Goal: Task Accomplishment & Management: Complete application form

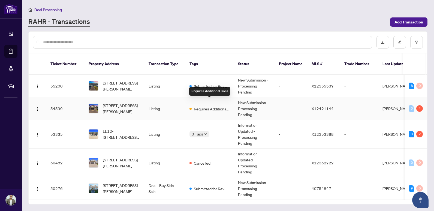
click at [213, 106] on span "Requires Additional Docs" at bounding box center [211, 109] width 35 height 6
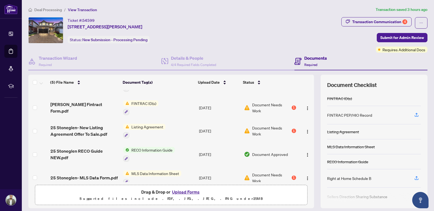
scroll to position [25, 0]
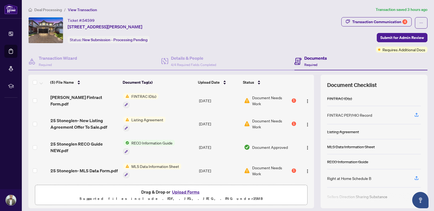
click at [286, 170] on div "Document Needs Work 1" at bounding box center [270, 171] width 52 height 12
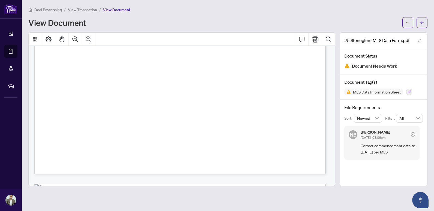
scroll to position [245, 0]
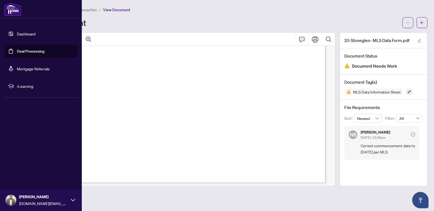
click at [27, 52] on link "Deal Processing" at bounding box center [31, 51] width 28 height 5
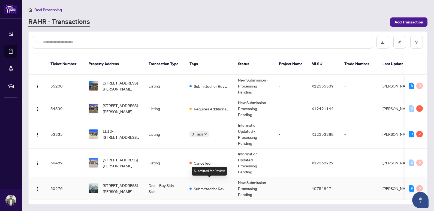
click at [201, 186] on span "Submitted for Review" at bounding box center [211, 189] width 35 height 6
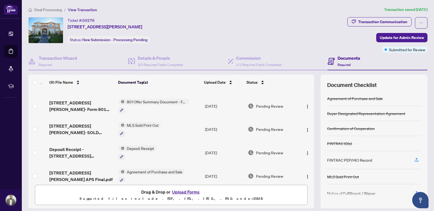
scroll to position [17, 0]
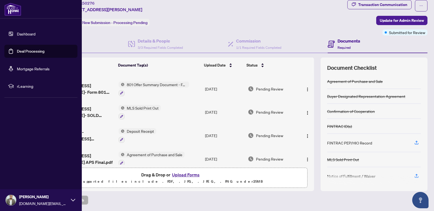
click at [20, 53] on link "Deal Processing" at bounding box center [31, 51] width 28 height 5
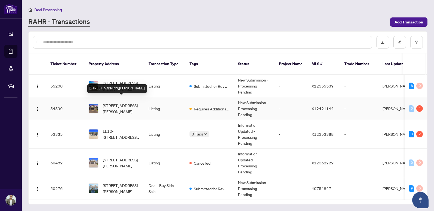
click at [110, 103] on span "[STREET_ADDRESS][PERSON_NAME]" at bounding box center [121, 108] width 37 height 12
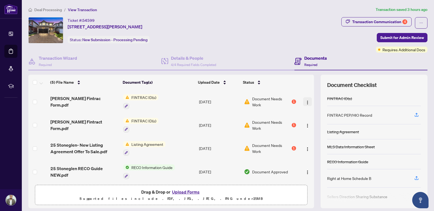
click at [305, 101] on img "button" at bounding box center [307, 102] width 4 height 4
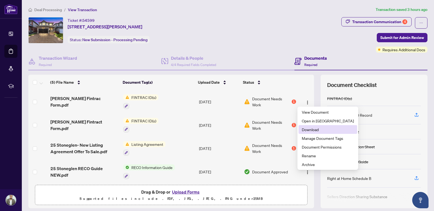
click at [304, 129] on span "Download" at bounding box center [328, 129] width 52 height 6
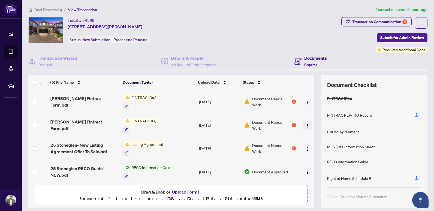
click at [305, 126] on img "button" at bounding box center [307, 125] width 4 height 4
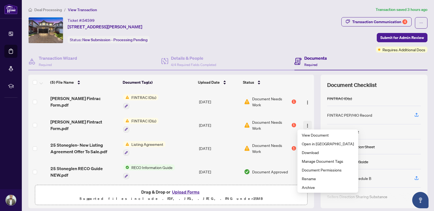
click at [305, 125] on img "button" at bounding box center [307, 125] width 4 height 4
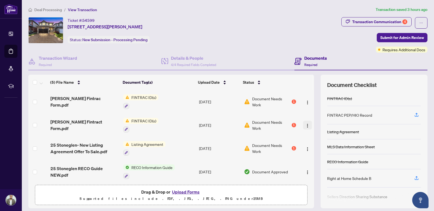
click at [305, 126] on img "button" at bounding box center [307, 125] width 4 height 4
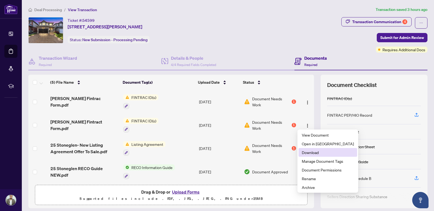
click at [311, 149] on span "Download" at bounding box center [328, 152] width 52 height 6
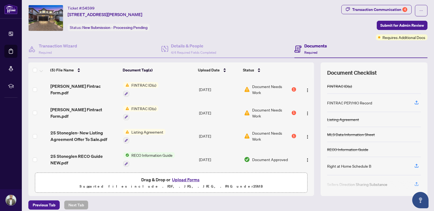
scroll to position [17, 0]
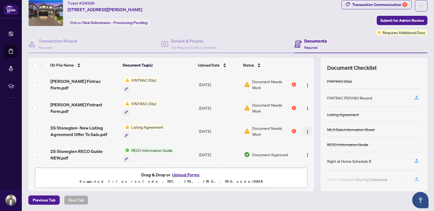
click at [305, 130] on img "button" at bounding box center [307, 132] width 4 height 4
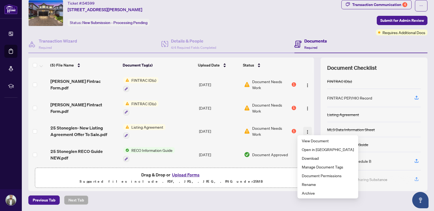
click at [305, 131] on img "button" at bounding box center [307, 132] width 4 height 4
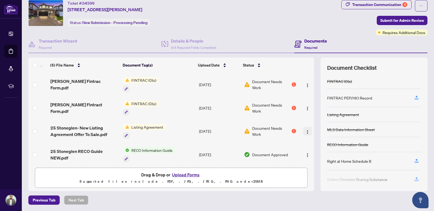
click at [303, 134] on button "button" at bounding box center [307, 131] width 9 height 9
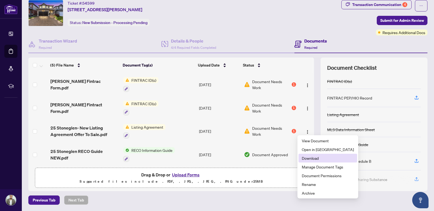
click at [307, 161] on span "Download" at bounding box center [328, 158] width 52 height 6
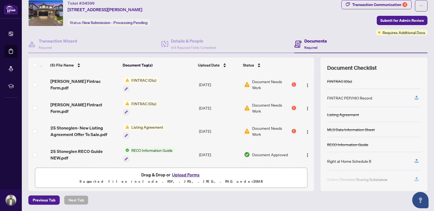
scroll to position [25, 0]
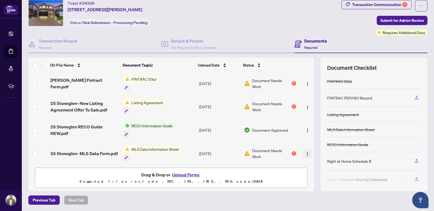
click at [305, 152] on img "button" at bounding box center [307, 154] width 4 height 4
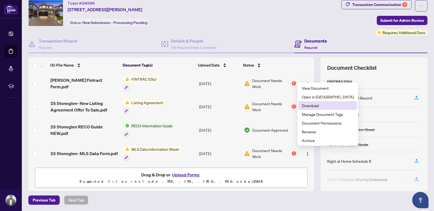
click at [313, 107] on span "Download" at bounding box center [328, 105] width 52 height 6
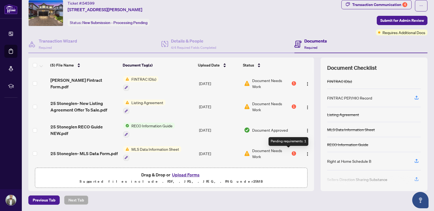
click at [292, 152] on div "1" at bounding box center [294, 153] width 4 height 4
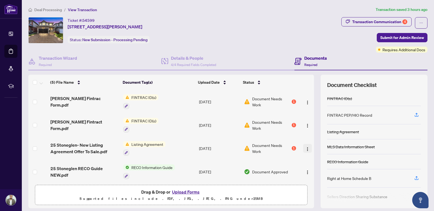
click at [303, 151] on button "button" at bounding box center [307, 148] width 9 height 9
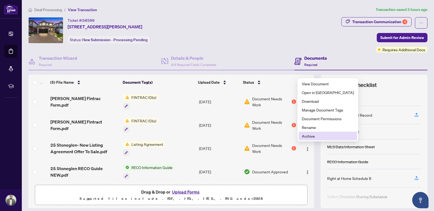
click at [306, 137] on span "Archive" at bounding box center [328, 136] width 52 height 6
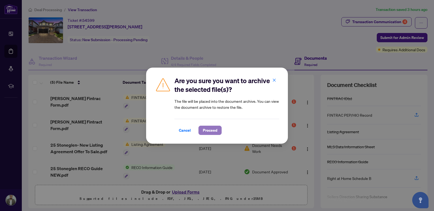
click at [204, 129] on span "Proceed" at bounding box center [210, 130] width 14 height 9
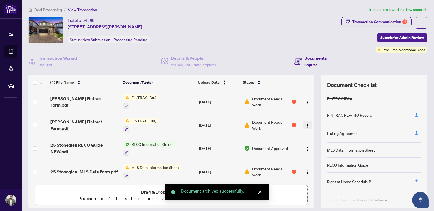
click at [305, 125] on img "button" at bounding box center [307, 125] width 4 height 4
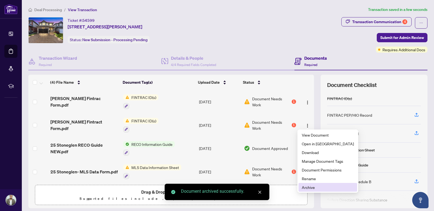
click at [311, 187] on span "Archive" at bounding box center [328, 187] width 52 height 6
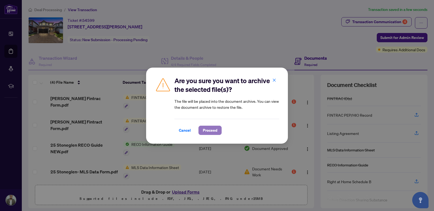
click at [209, 130] on span "Proceed" at bounding box center [210, 130] width 14 height 9
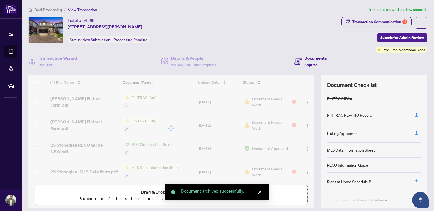
click at [302, 125] on div at bounding box center [171, 128] width 286 height 107
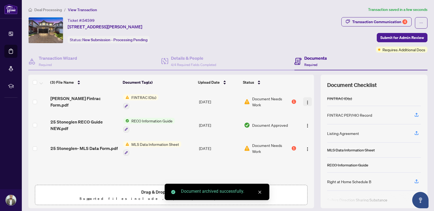
click at [305, 103] on img "button" at bounding box center [307, 102] width 4 height 4
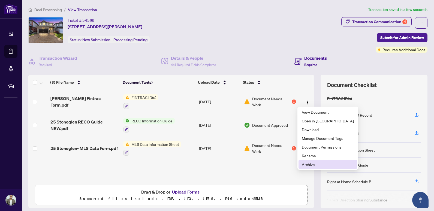
click at [306, 163] on span "Archive" at bounding box center [328, 164] width 52 height 6
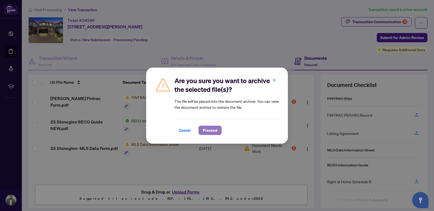
click at [211, 134] on span "Proceed" at bounding box center [210, 130] width 14 height 9
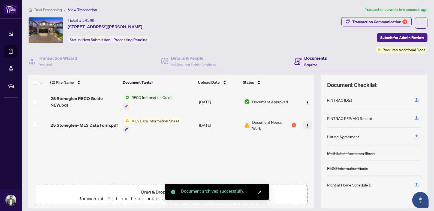
click at [305, 124] on img "button" at bounding box center [307, 125] width 4 height 4
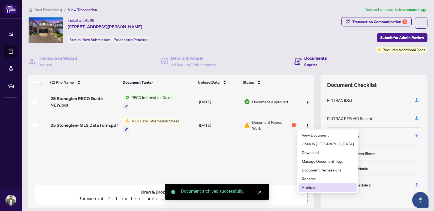
click at [312, 187] on span "Archive" at bounding box center [328, 187] width 52 height 6
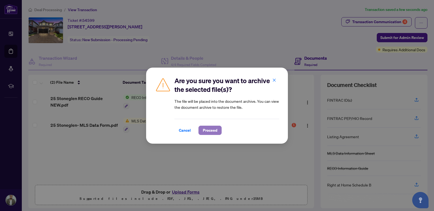
click at [215, 130] on button "Proceed" at bounding box center [209, 130] width 23 height 9
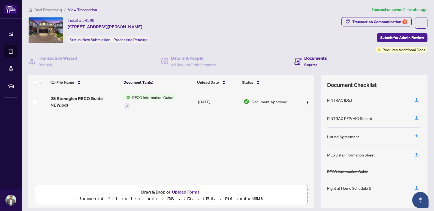
click at [184, 193] on button "Upload Forms" at bounding box center [185, 191] width 31 height 7
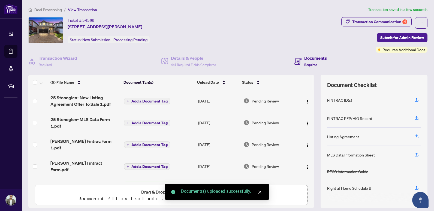
click at [145, 100] on span "Add a Document Tag" at bounding box center [149, 101] width 36 height 4
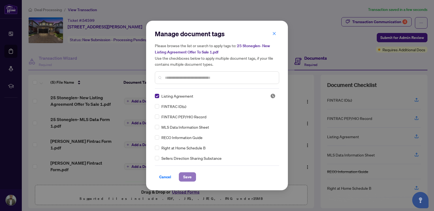
click at [185, 176] on span "Save" at bounding box center [187, 177] width 8 height 9
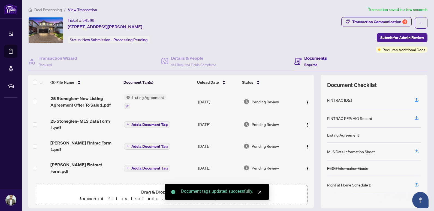
click at [139, 124] on span "Add a Document Tag" at bounding box center [149, 125] width 36 height 4
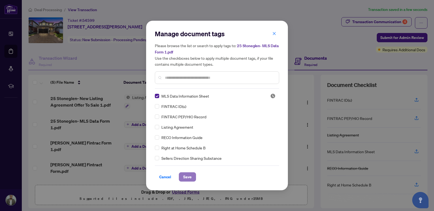
click at [190, 178] on button "Save" at bounding box center [187, 176] width 17 height 9
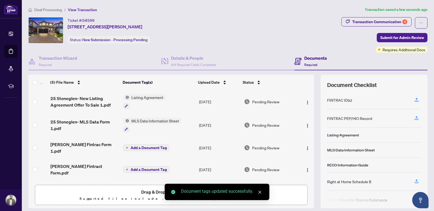
click at [142, 146] on span "Add a Document Tag" at bounding box center [149, 148] width 36 height 4
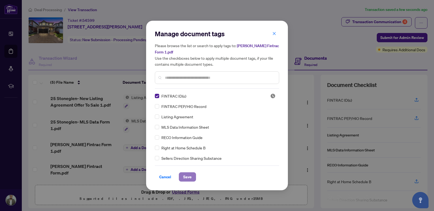
click at [188, 177] on span "Save" at bounding box center [187, 177] width 8 height 9
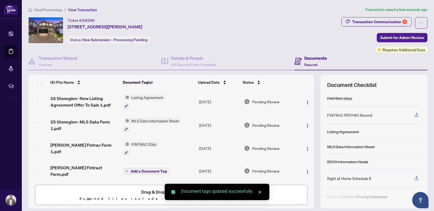
click at [150, 169] on span "Add a Document Tag" at bounding box center [149, 171] width 36 height 4
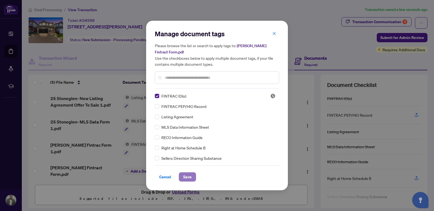
click at [189, 174] on button "Save" at bounding box center [187, 176] width 17 height 9
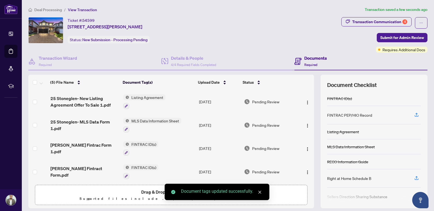
click at [394, 30] on div "Transaction Communication 4 Submit for Admin Review Requires Additional Docs" at bounding box center [384, 34] width 86 height 35
click at [394, 35] on span "Submit for Admin Review" at bounding box center [402, 37] width 44 height 9
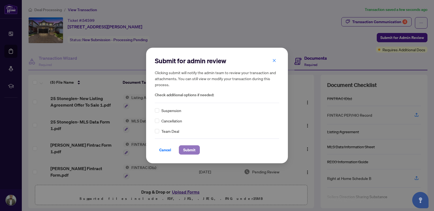
click at [191, 149] on span "Submit" at bounding box center [189, 150] width 12 height 9
